Goal: Task Accomplishment & Management: Use online tool/utility

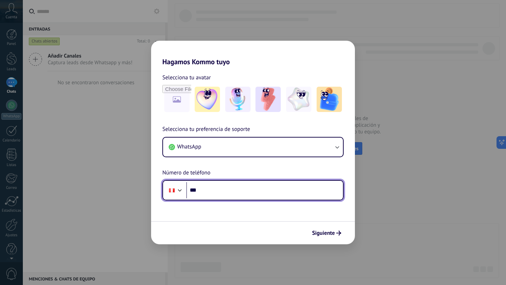
click at [233, 192] on input "***" at bounding box center [264, 190] width 157 height 16
type input "**********"
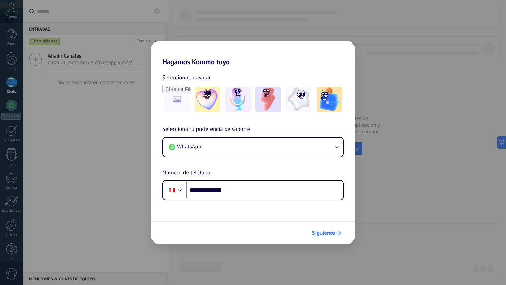
click at [320, 235] on span "Siguiente" at bounding box center [323, 233] width 23 height 5
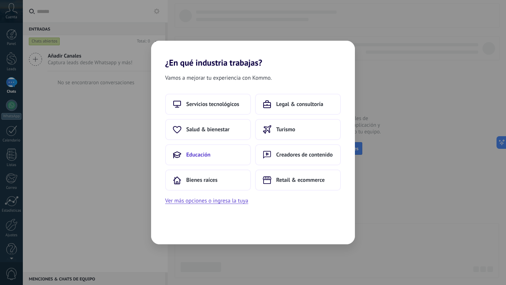
click at [215, 157] on button "Educación" at bounding box center [208, 154] width 86 height 21
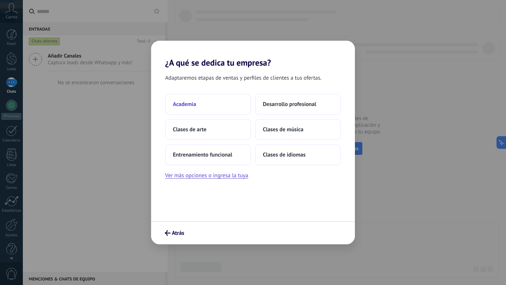
click at [212, 110] on button "Academia" at bounding box center [208, 104] width 86 height 21
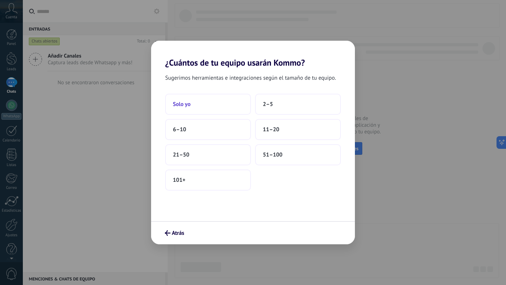
click at [224, 108] on button "Solo yo" at bounding box center [208, 104] width 86 height 21
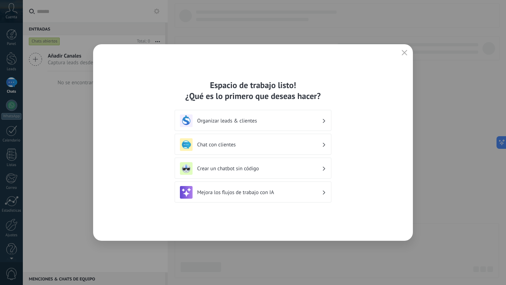
click at [240, 173] on div "Crear un chatbot sin código" at bounding box center [253, 168] width 146 height 13
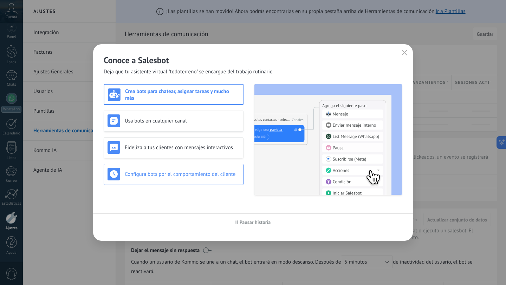
click at [233, 166] on div "Configura bots por el comportamiento del cliente" at bounding box center [174, 174] width 140 height 21
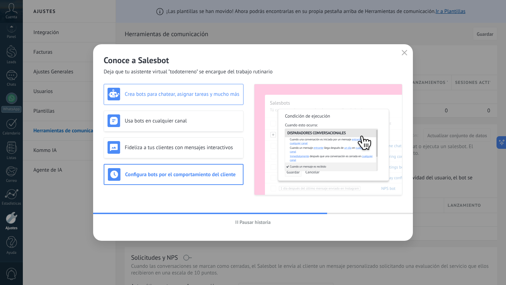
click at [195, 87] on div "Crea bots para chatear, asignar tareas y mucho más" at bounding box center [174, 94] width 140 height 21
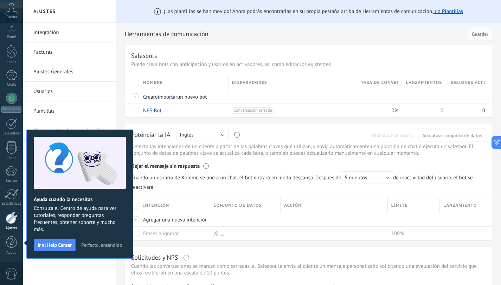
click at [108, 241] on button "Perfecto, entendido" at bounding box center [101, 245] width 47 height 11
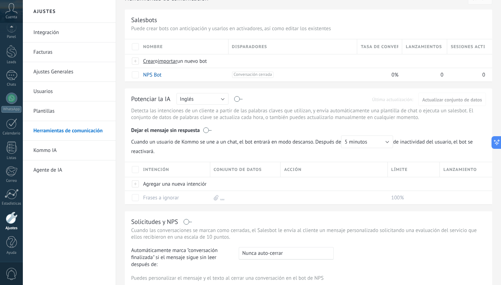
scroll to position [0, 0]
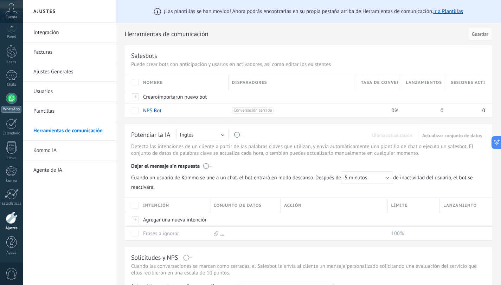
click at [17, 98] on div at bounding box center [11, 98] width 11 height 11
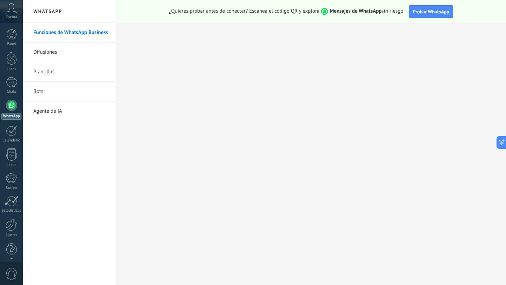
click at [43, 95] on link "Bots" at bounding box center [70, 92] width 75 height 20
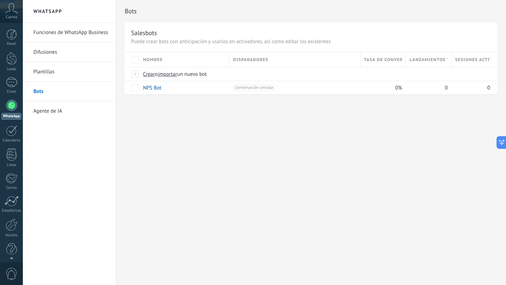
click at [85, 70] on link "Plantillas" at bounding box center [70, 72] width 75 height 20
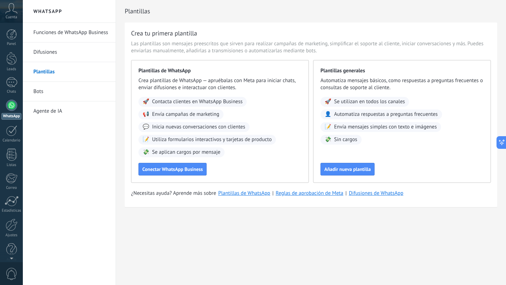
click at [51, 95] on link "Bots" at bounding box center [70, 92] width 75 height 20
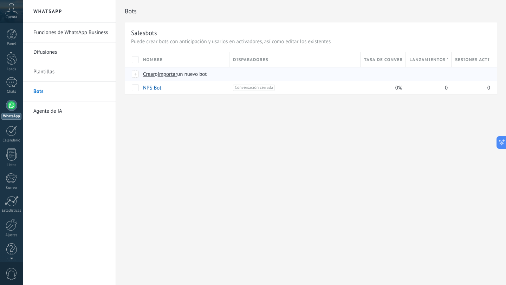
click at [149, 74] on span "Crear" at bounding box center [149, 74] width 12 height 7
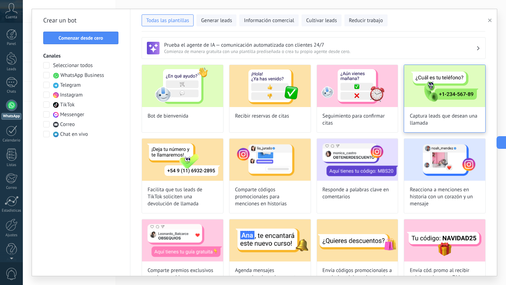
click at [433, 115] on span "Captura leads que desean una llamada" at bounding box center [445, 120] width 70 height 14
type input "**********"
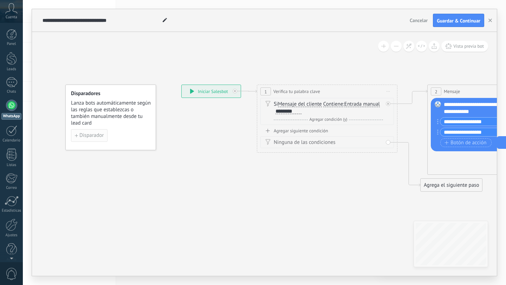
click at [83, 135] on span "Disparador" at bounding box center [91, 135] width 24 height 5
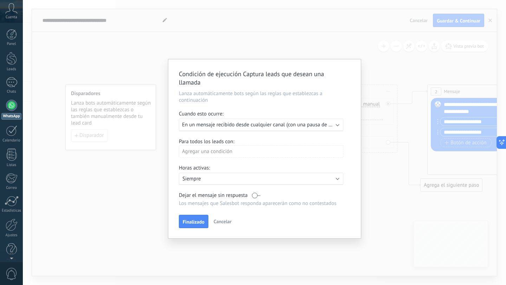
click at [264, 124] on span "En un mensaje recibido desde cualquier canal (con una pausa de un día)" at bounding box center [263, 125] width 162 height 7
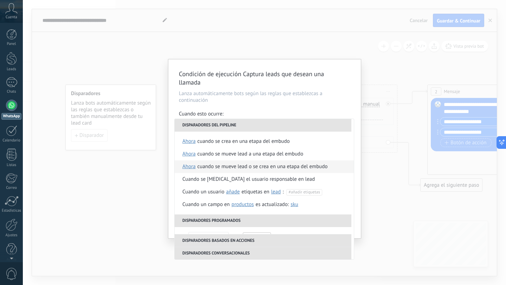
click at [243, 166] on div "Cuando se mueve lead o se crea en una etapa del embudo" at bounding box center [263, 167] width 130 height 13
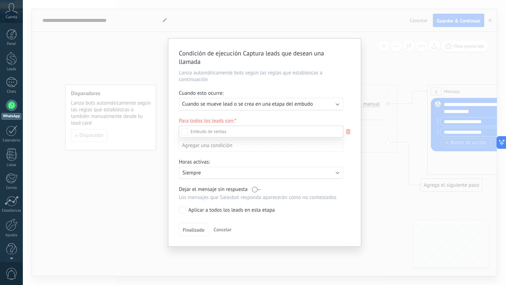
scroll to position [74, 0]
click at [254, 188] on div "Incoming leads Contacto inicial Negociación Debate contractual Discusión de con…" at bounding box center [261, 205] width 164 height 158
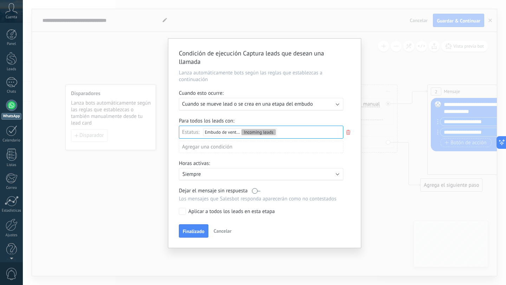
click at [257, 192] on label at bounding box center [256, 191] width 8 height 7
click at [225, 145] on div "Agregar una condición" at bounding box center [261, 147] width 164 height 12
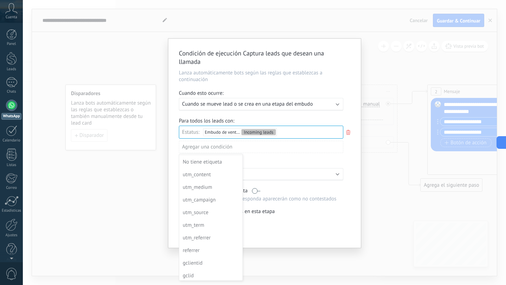
scroll to position [51, 0]
click at [318, 224] on div at bounding box center [264, 143] width 193 height 209
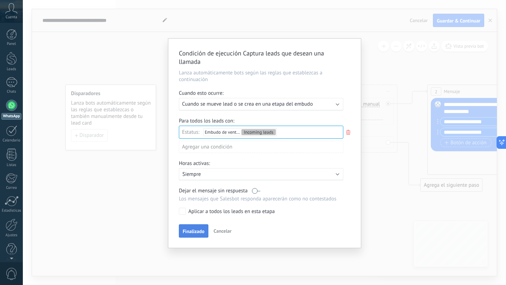
click at [192, 231] on span "Finalizado" at bounding box center [194, 231] width 22 height 5
